Goal: Task Accomplishment & Management: Manage account settings

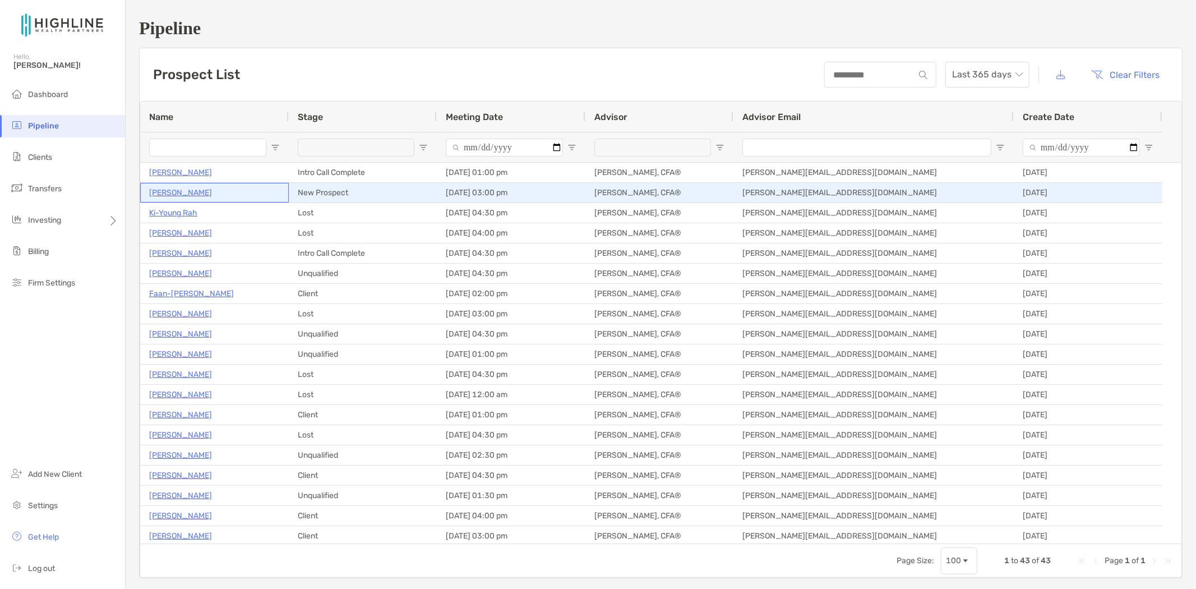
click at [183, 193] on p "[PERSON_NAME]" at bounding box center [180, 193] width 63 height 14
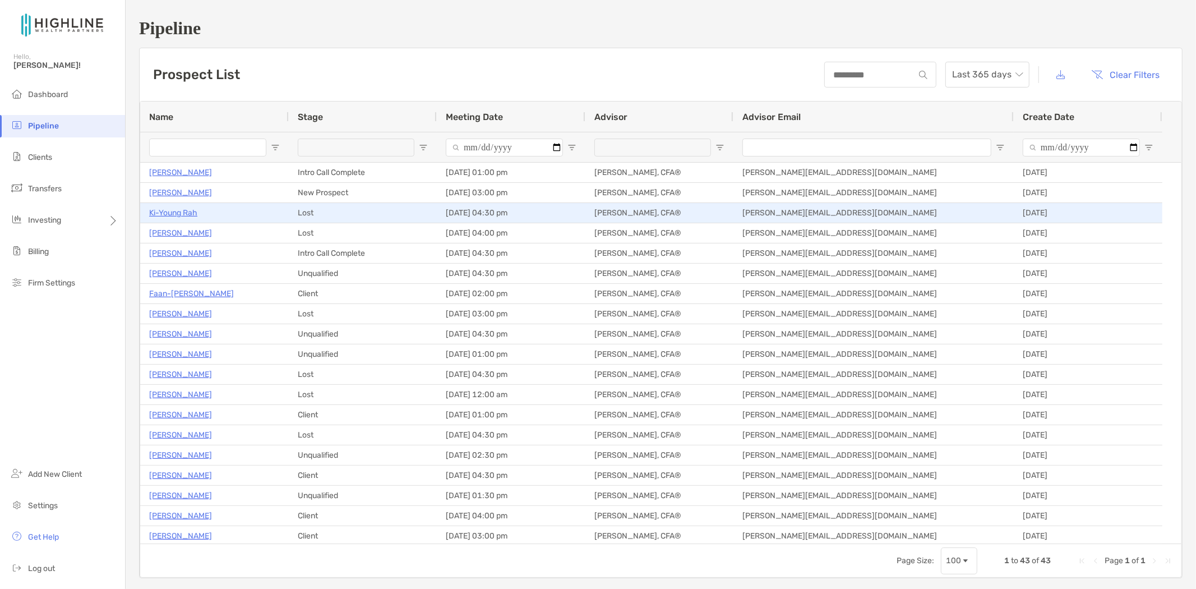
click at [177, 215] on p "Ki-Young Rah" at bounding box center [173, 213] width 48 height 14
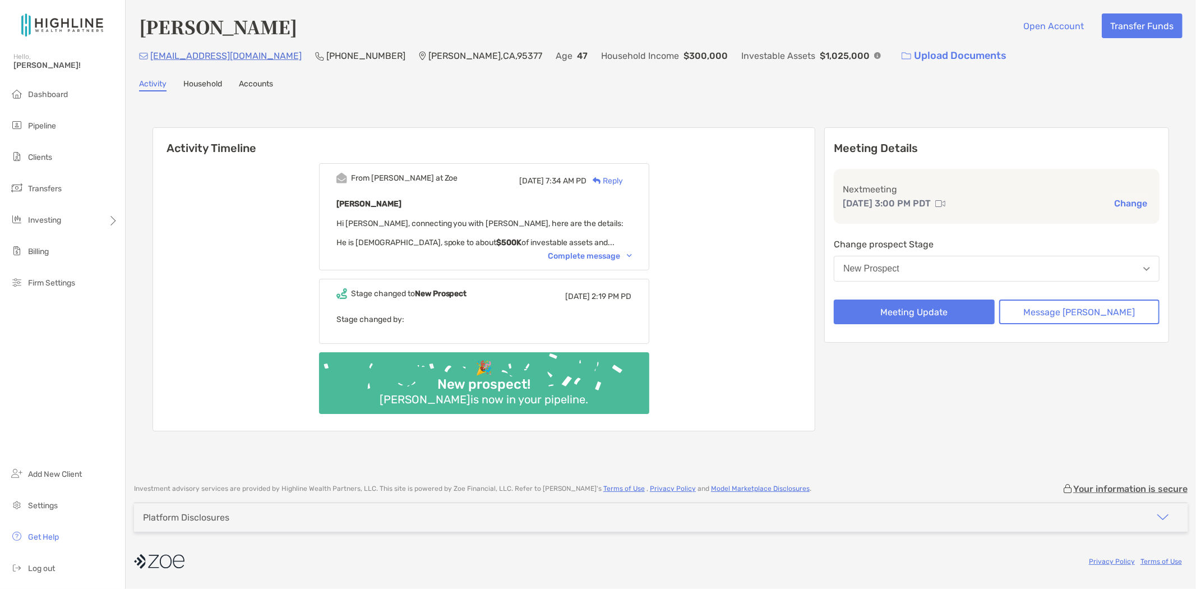
click at [607, 253] on div "Complete message" at bounding box center [590, 256] width 84 height 10
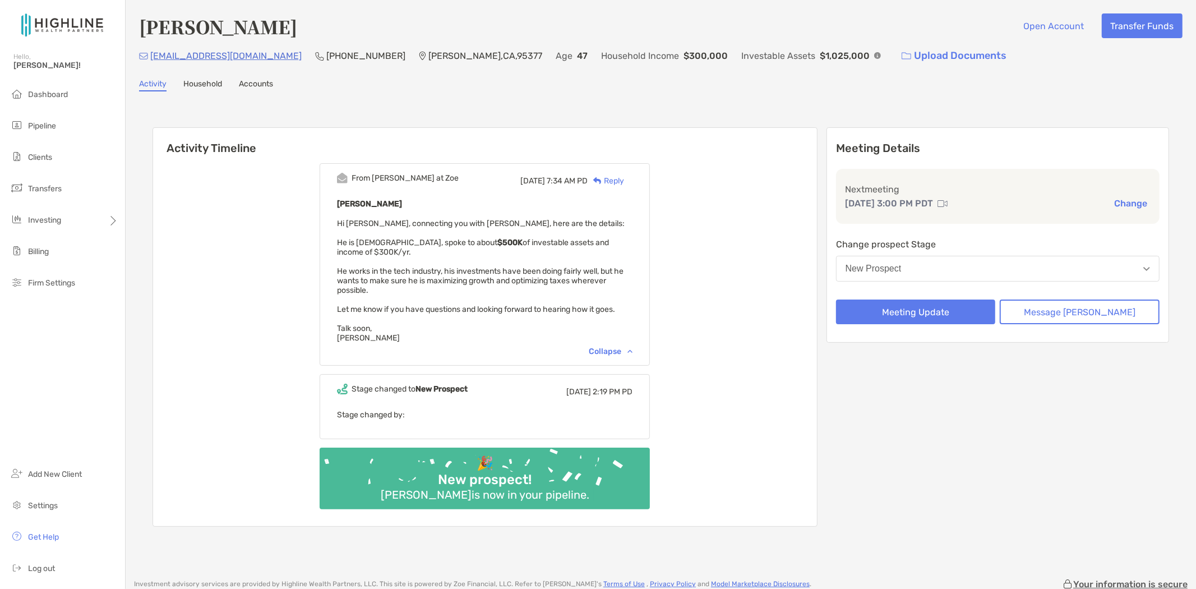
click at [995, 265] on button "New Prospect" at bounding box center [997, 269] width 323 height 26
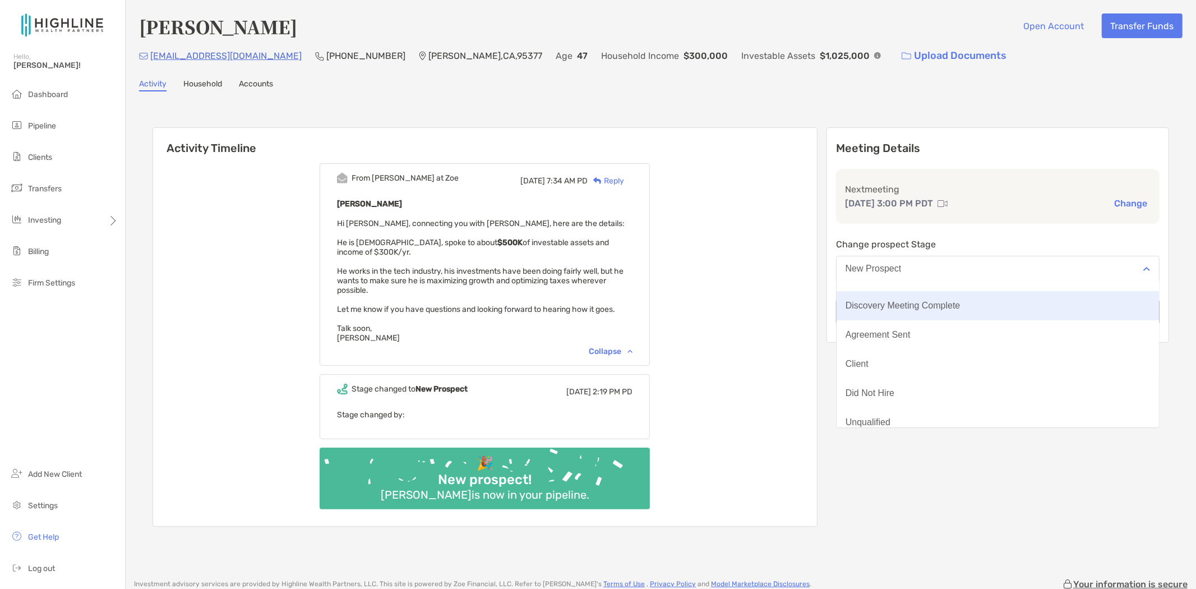
scroll to position [87, 0]
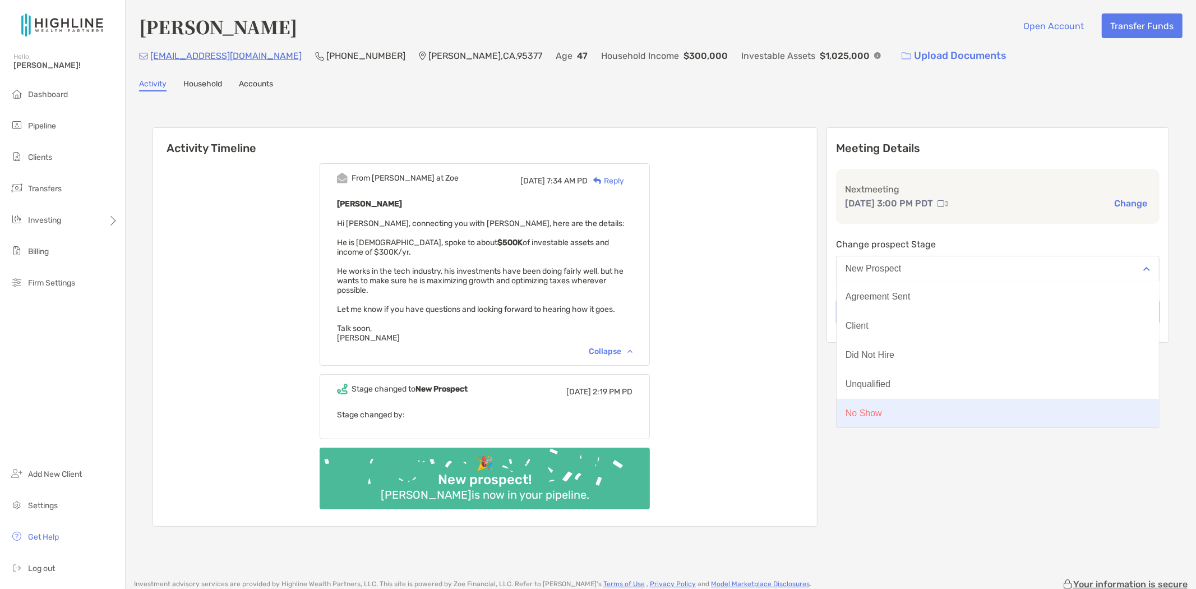
click at [882, 412] on div "No Show" at bounding box center [863, 413] width 36 height 10
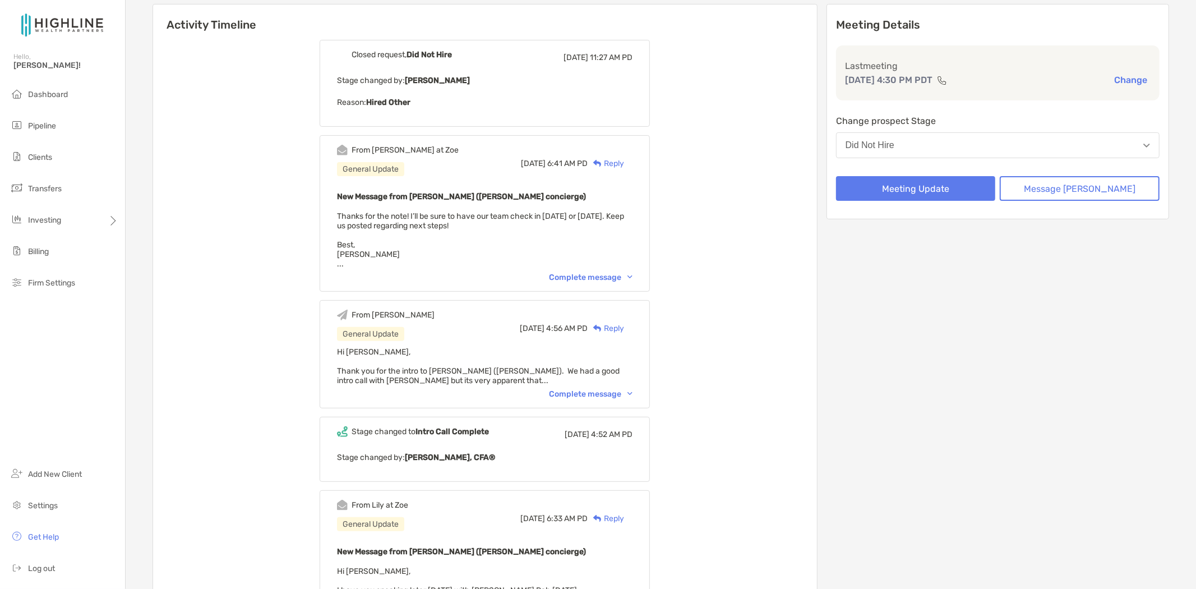
scroll to position [124, 0]
click at [602, 388] on div "Complete message" at bounding box center [591, 393] width 84 height 10
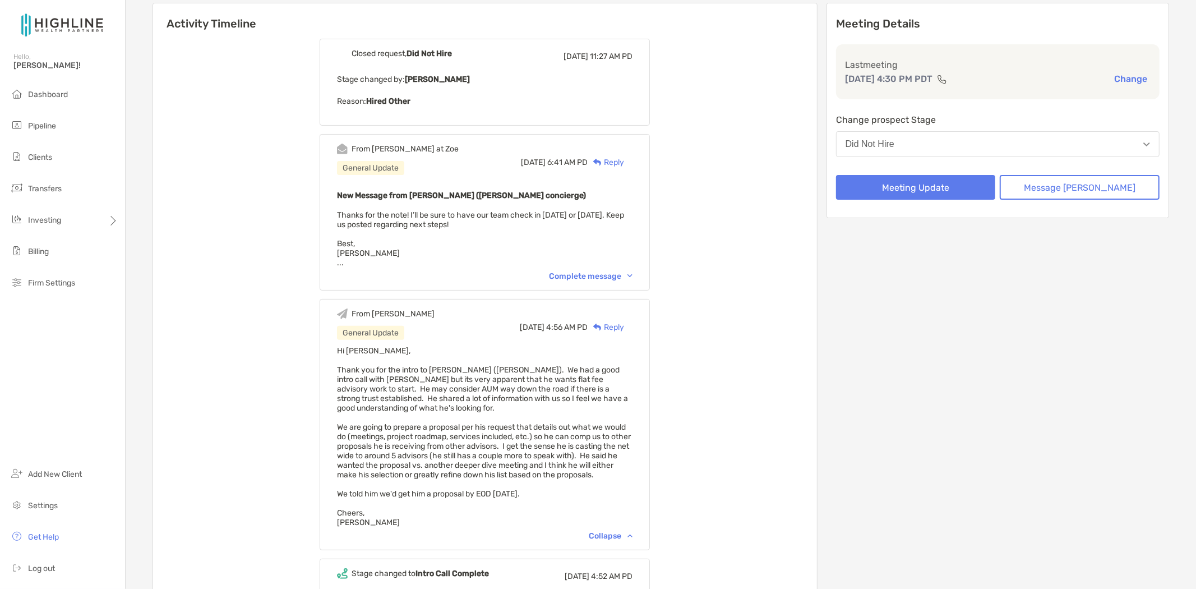
click at [594, 273] on div "Complete message" at bounding box center [591, 276] width 84 height 10
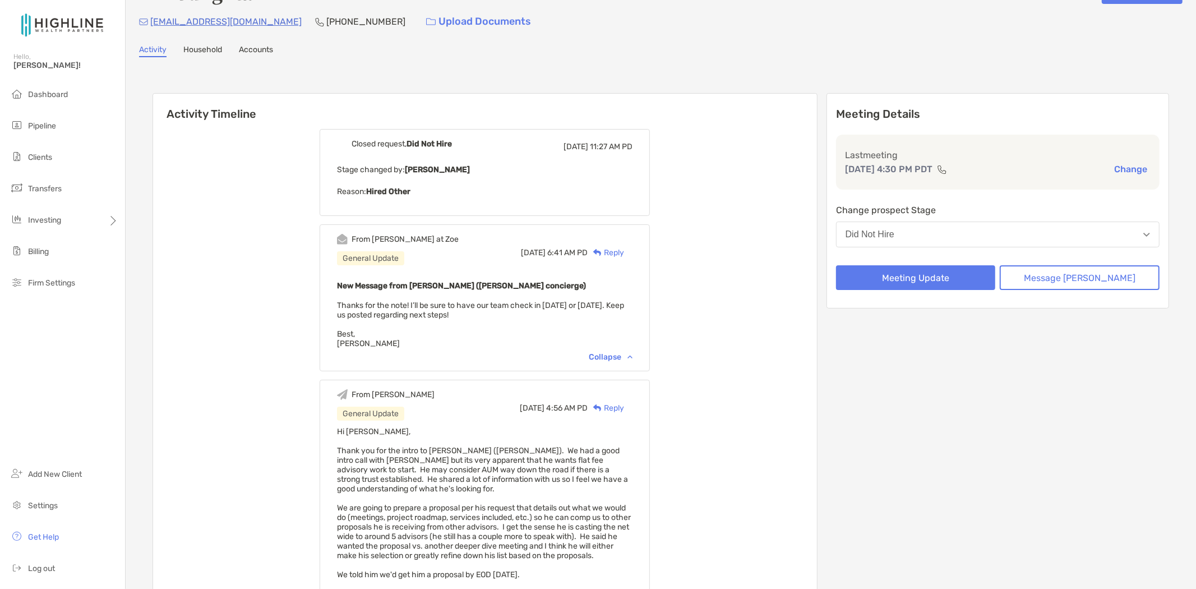
scroll to position [0, 0]
